Goal: Task Accomplishment & Management: Use online tool/utility

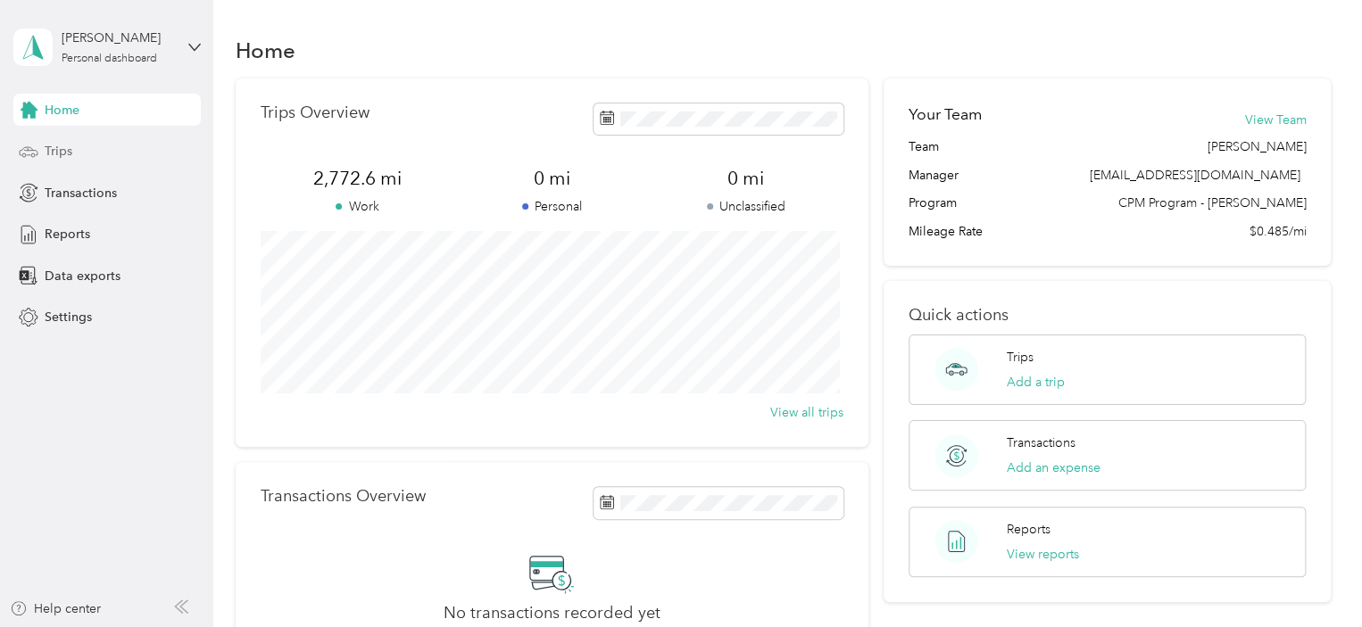
click at [75, 162] on div "Trips" at bounding box center [106, 152] width 187 height 32
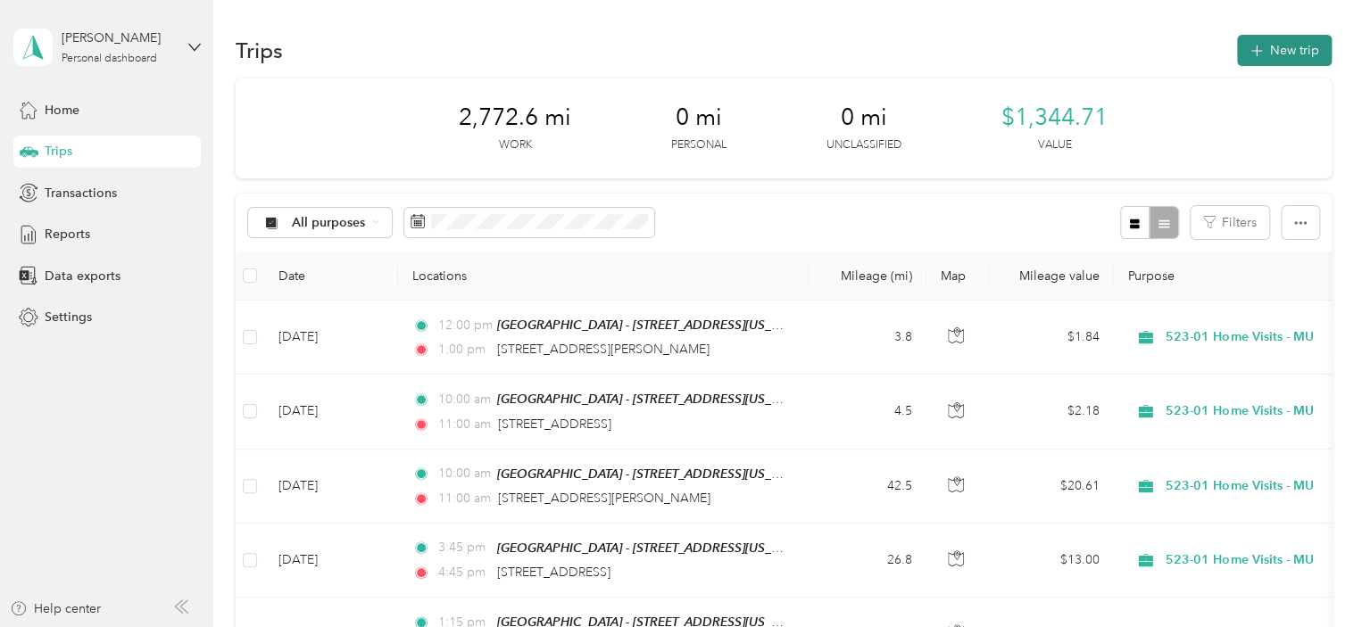
click at [1274, 54] on button "New trip" at bounding box center [1284, 50] width 95 height 31
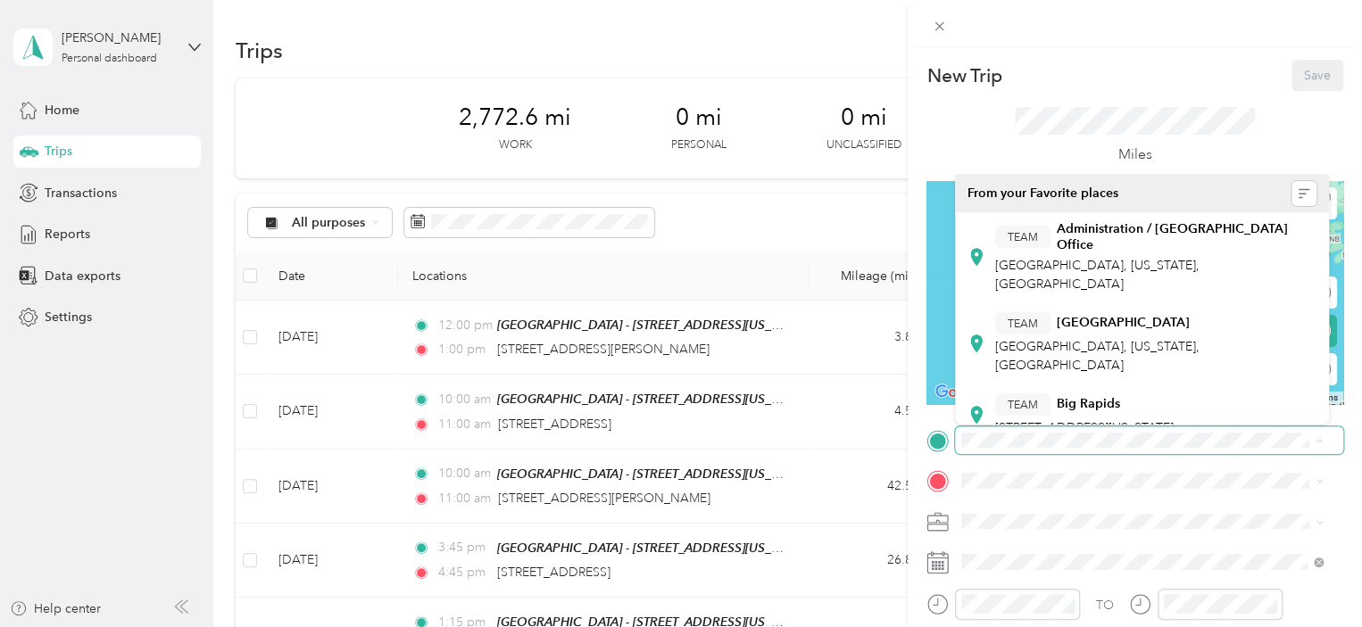
scroll to position [580, 0]
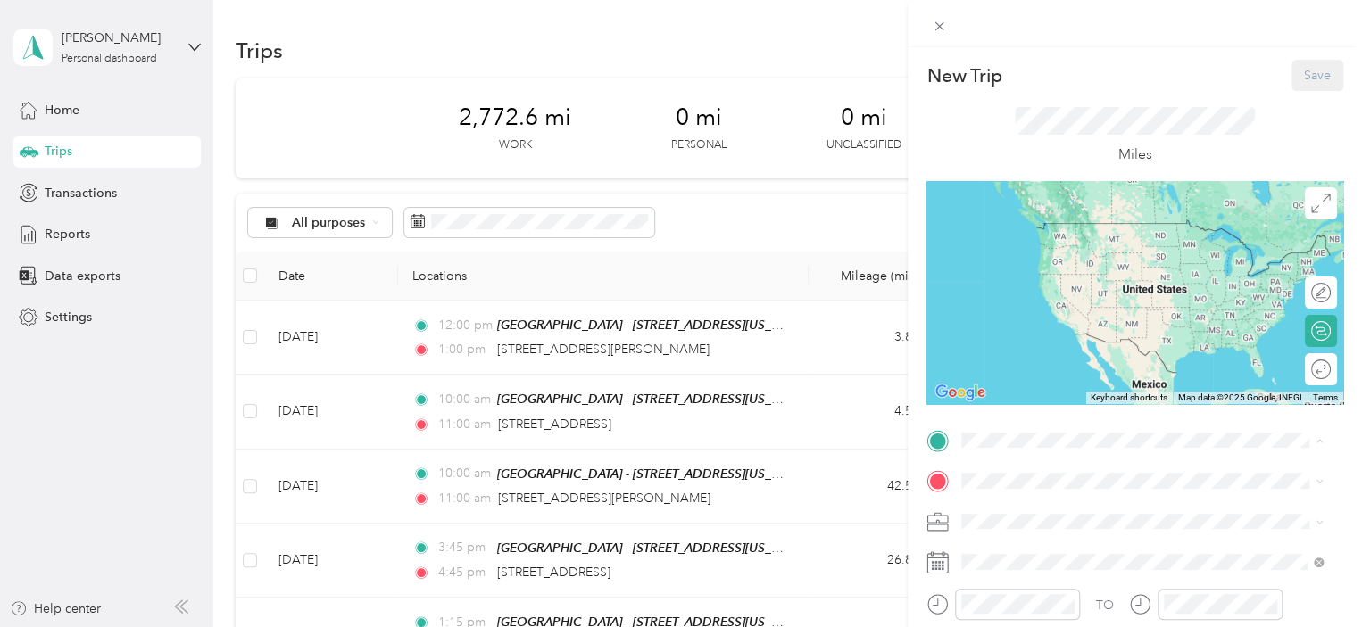
click at [1114, 376] on div "TEAM Muskegon - [STREET_ADDRESS][US_STATE]" at bounding box center [1121, 393] width 253 height 44
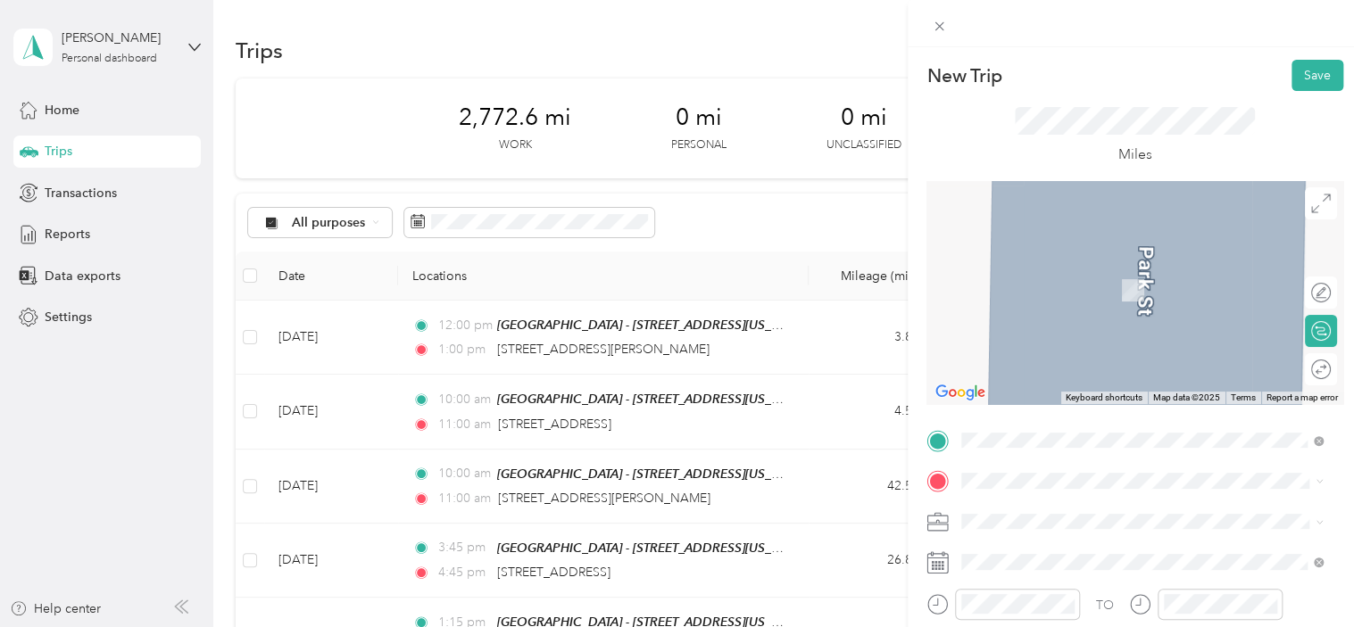
click at [1148, 256] on span "[STREET_ADDRESS][PERSON_NAME][US_STATE]" at bounding box center [1134, 263] width 278 height 16
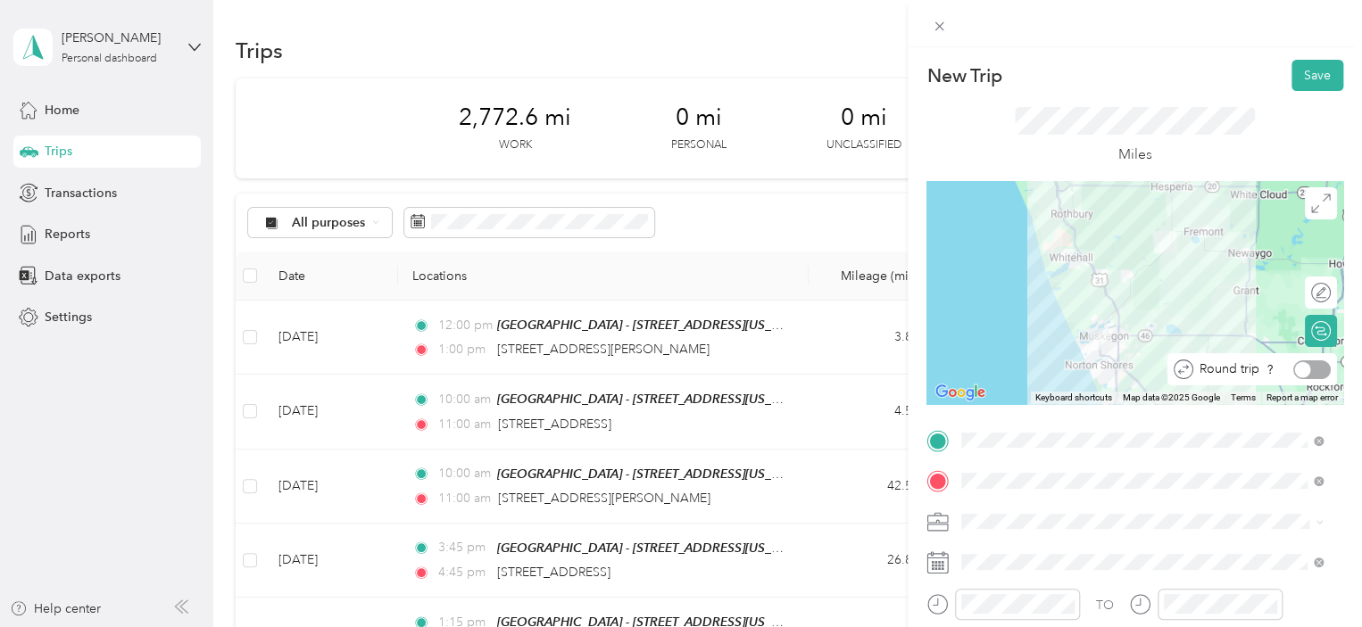
click at [1302, 367] on div at bounding box center [1311, 370] width 37 height 19
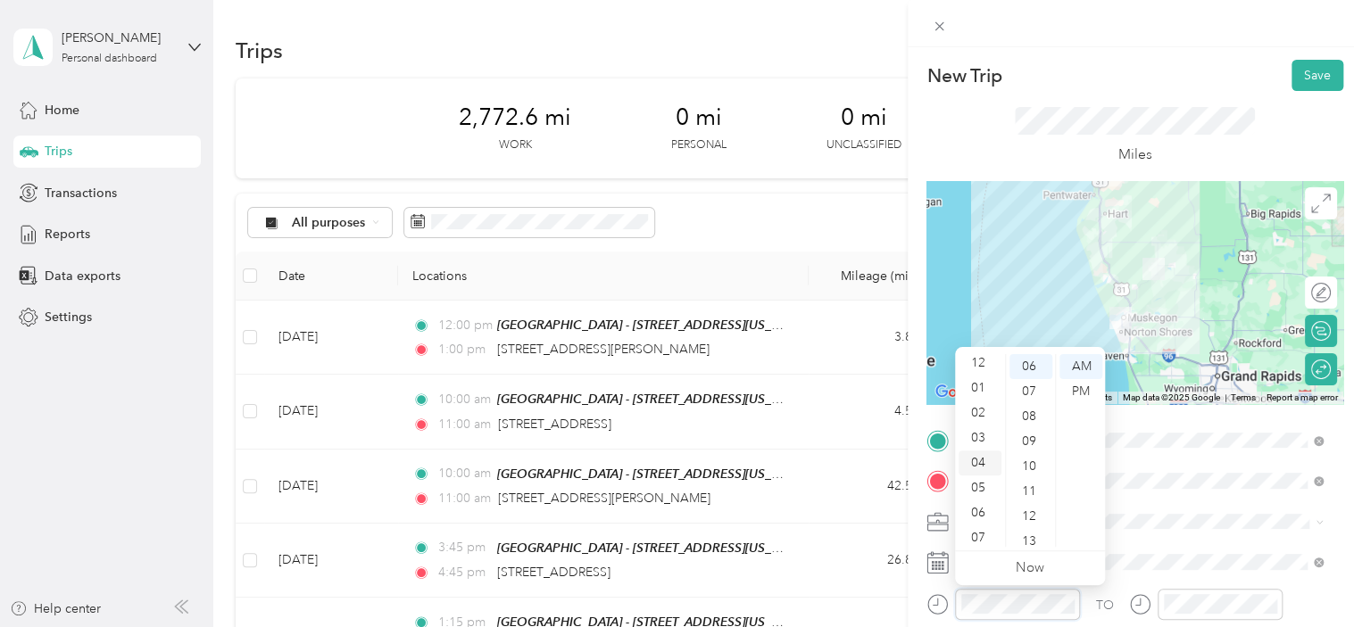
scroll to position [0, 0]
click at [981, 418] on div "02" at bounding box center [979, 416] width 43 height 25
click at [1032, 388] on div "15" at bounding box center [1030, 384] width 43 height 25
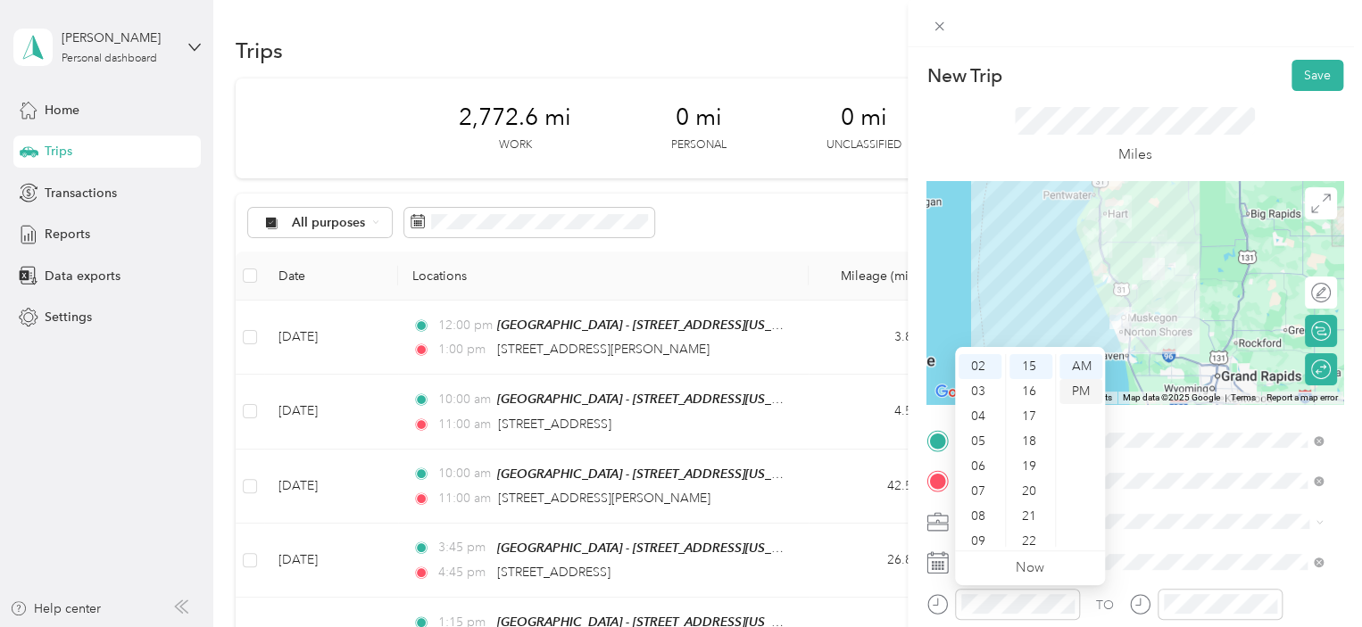
click at [1087, 399] on div "PM" at bounding box center [1080, 391] width 43 height 25
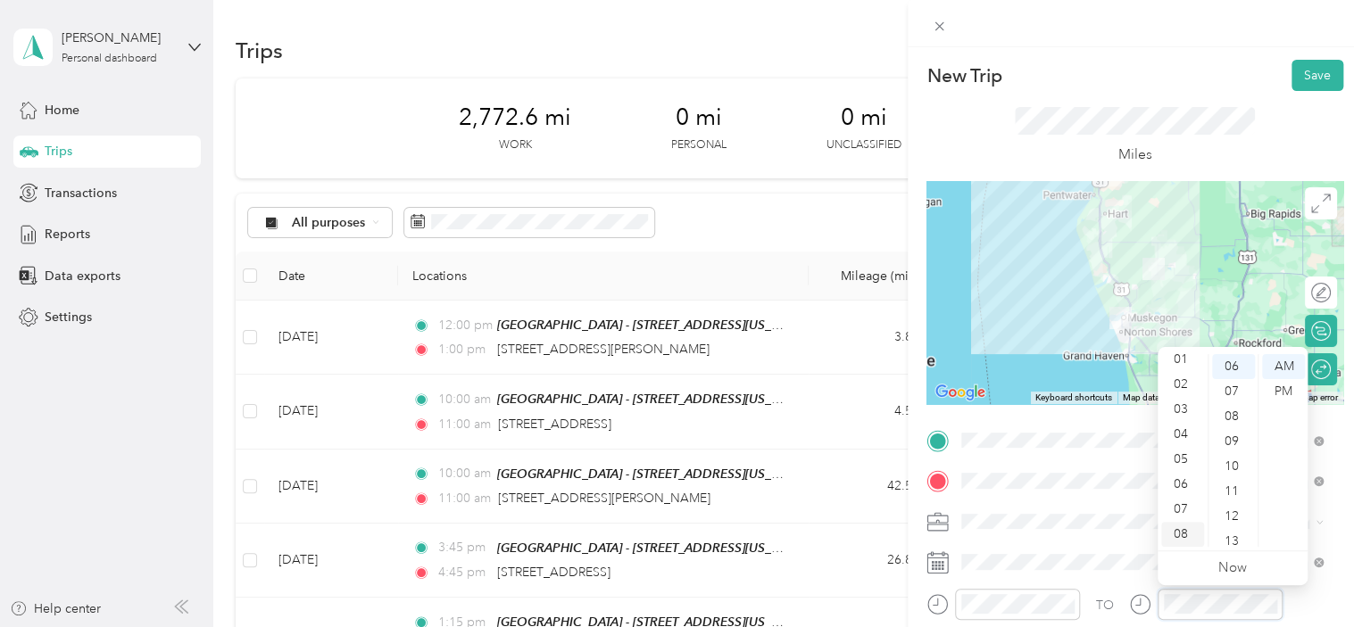
scroll to position [18, 0]
click at [1177, 427] on div "03" at bounding box center [1182, 423] width 43 height 25
click at [1232, 418] on div "15" at bounding box center [1233, 413] width 43 height 25
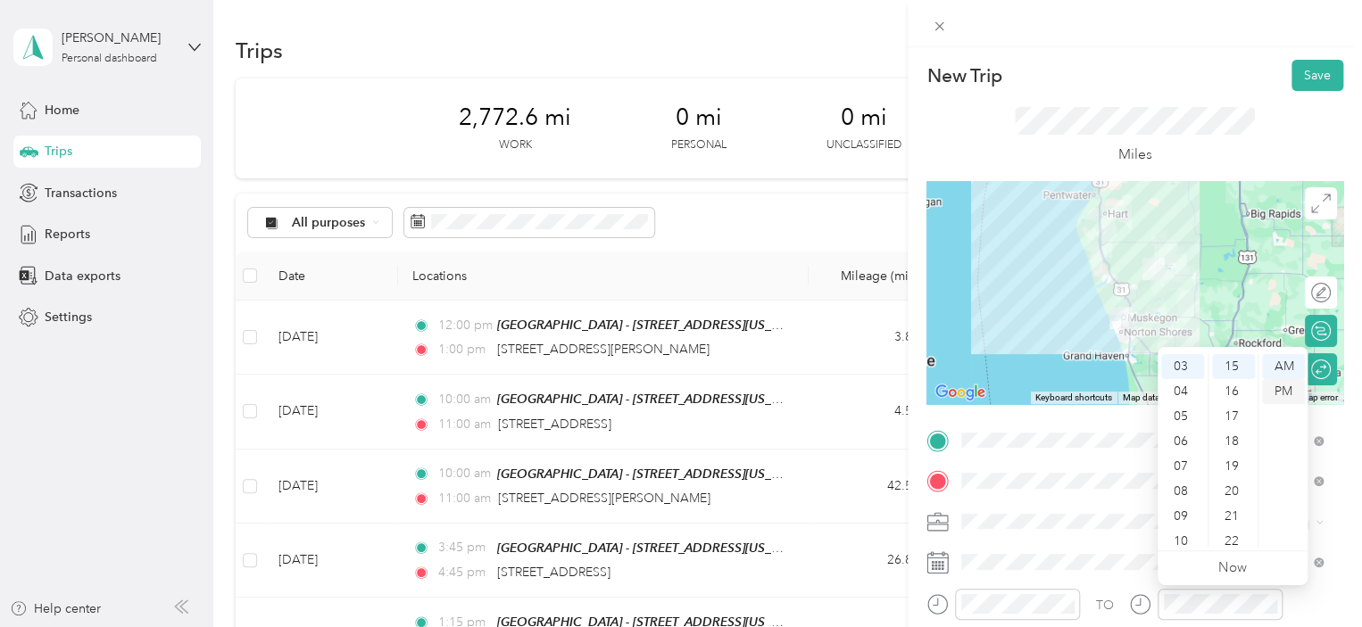
click at [1290, 394] on div "PM" at bounding box center [1283, 391] width 43 height 25
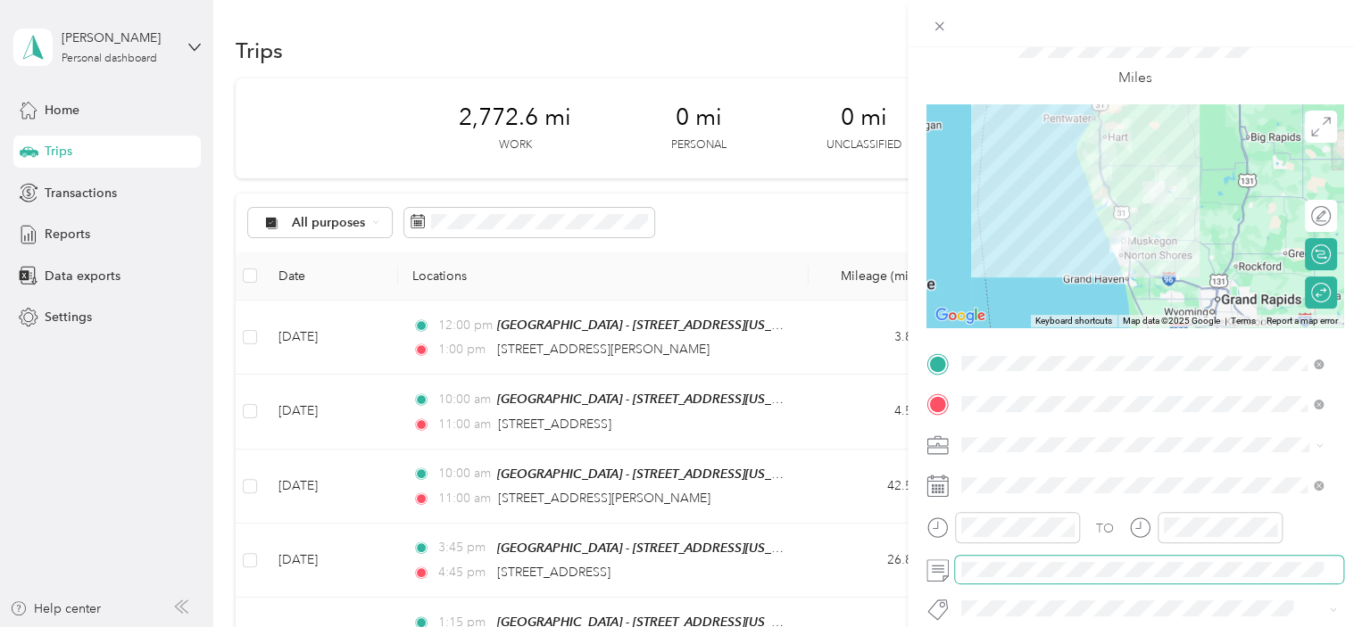
scroll to position [0, 0]
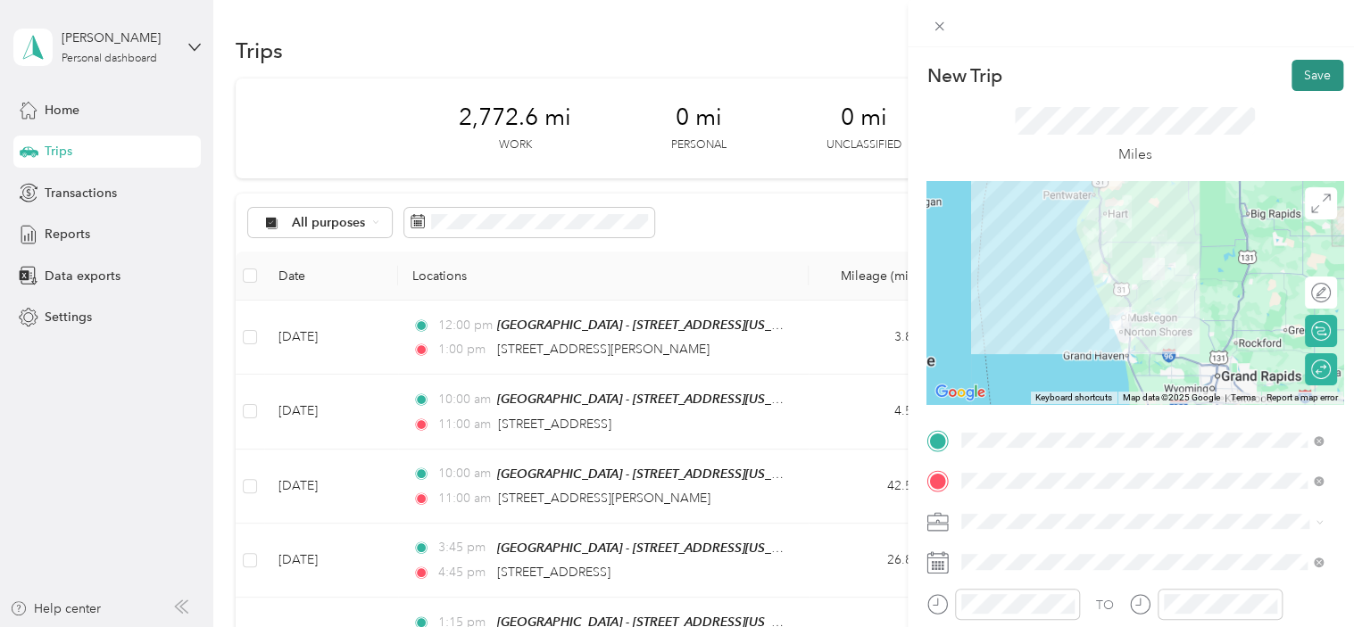
click at [1300, 78] on button "Save" at bounding box center [1317, 75] width 52 height 31
